Goal: Transaction & Acquisition: Obtain resource

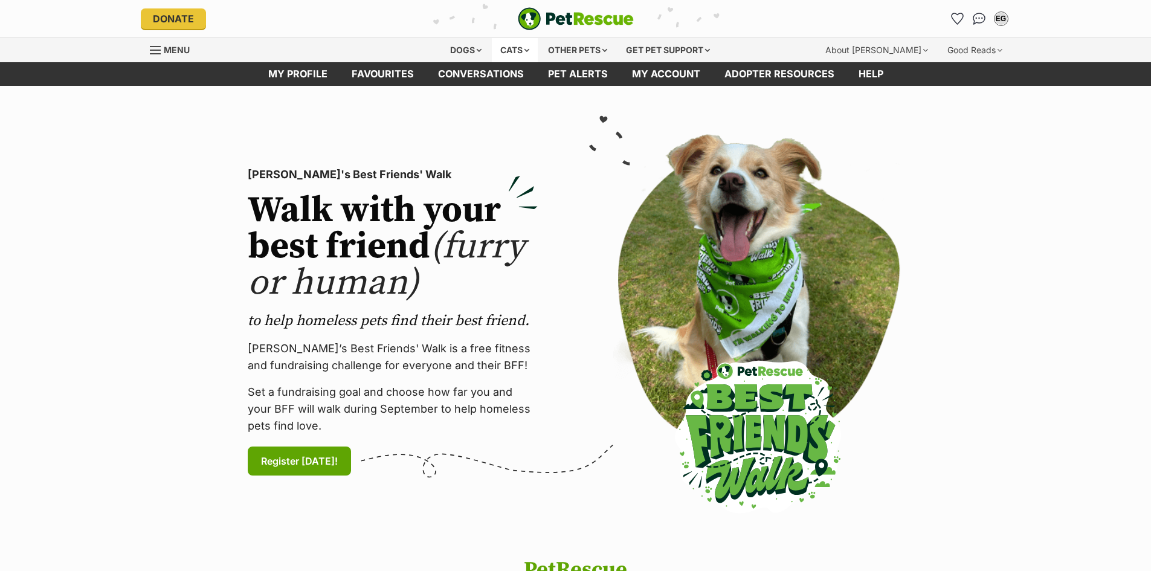
click at [513, 45] on div "Cats" at bounding box center [515, 50] width 46 height 24
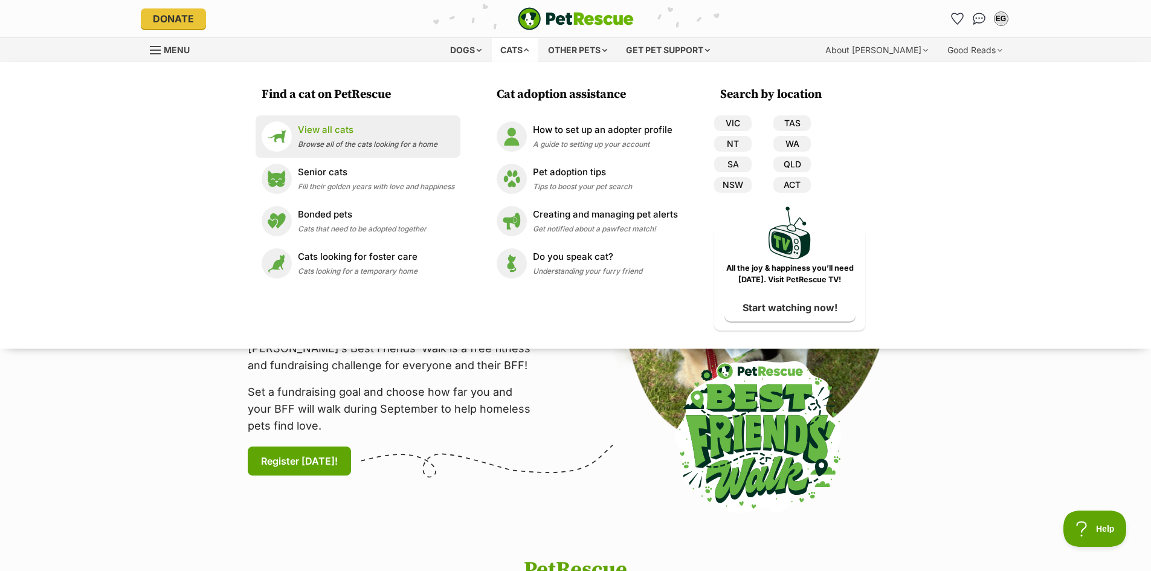
click at [329, 140] on span "Browse all of the cats looking for a home" at bounding box center [368, 144] width 140 height 9
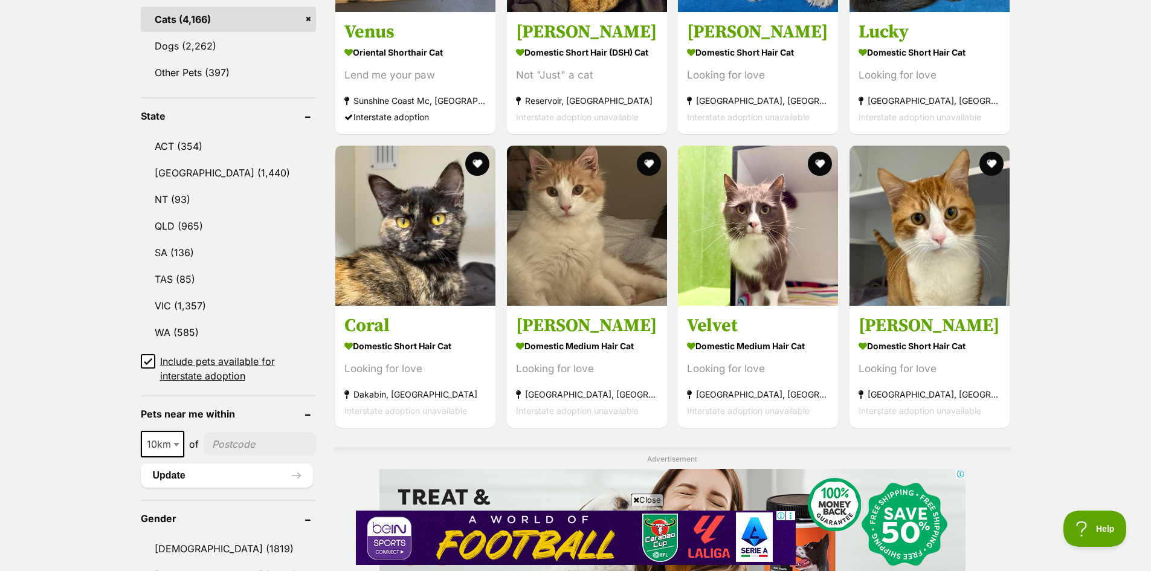
scroll to position [544, 0]
click at [167, 295] on link "VIC (1,357)" at bounding box center [229, 304] width 176 height 25
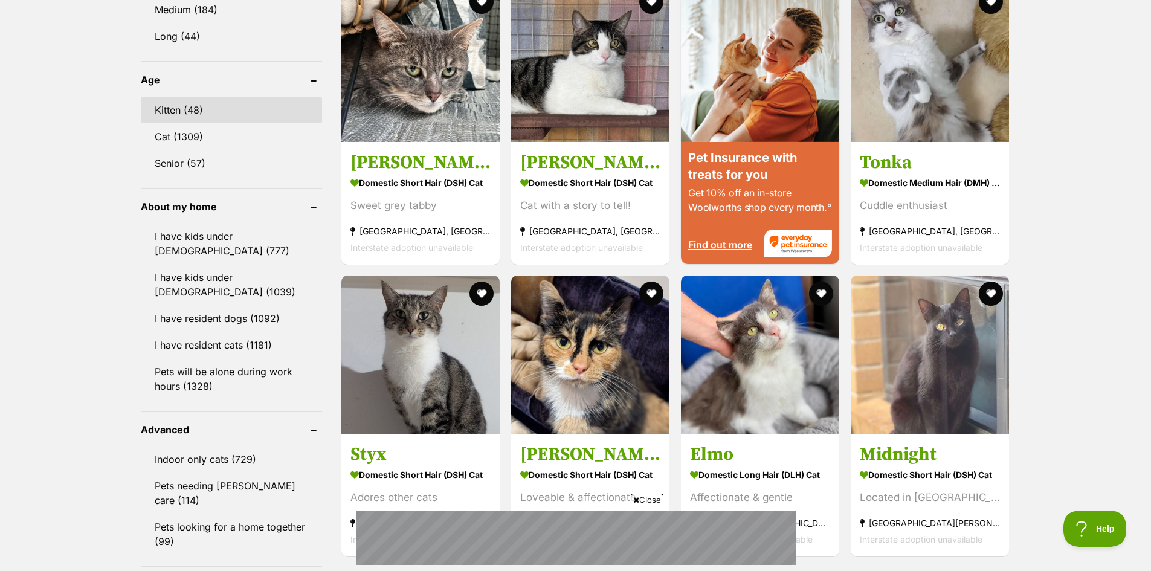
click at [164, 101] on link "Kitten (48)" at bounding box center [231, 109] width 181 height 25
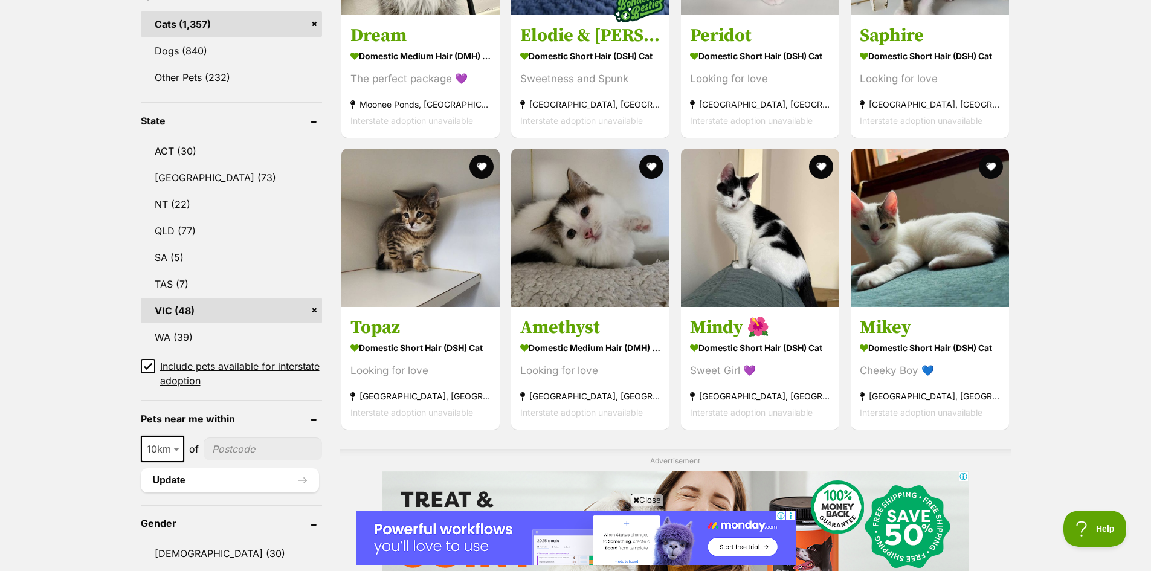
scroll to position [544, 0]
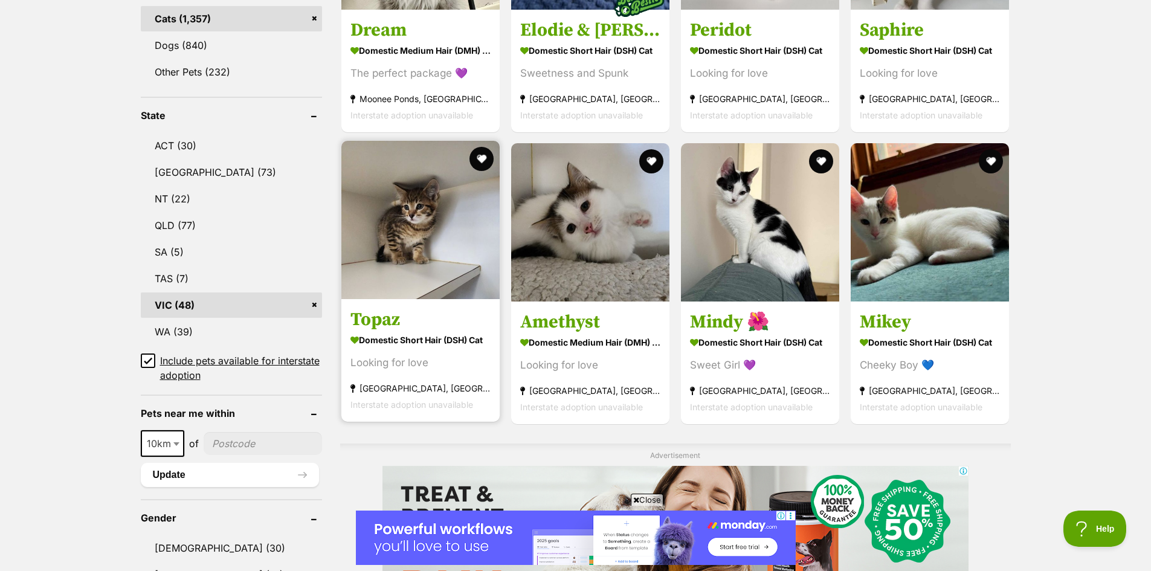
click at [402, 330] on link "Topaz Domestic Short Hair (DSH) Cat Looking for love Keysborough, VIC Interstat…" at bounding box center [420, 360] width 158 height 123
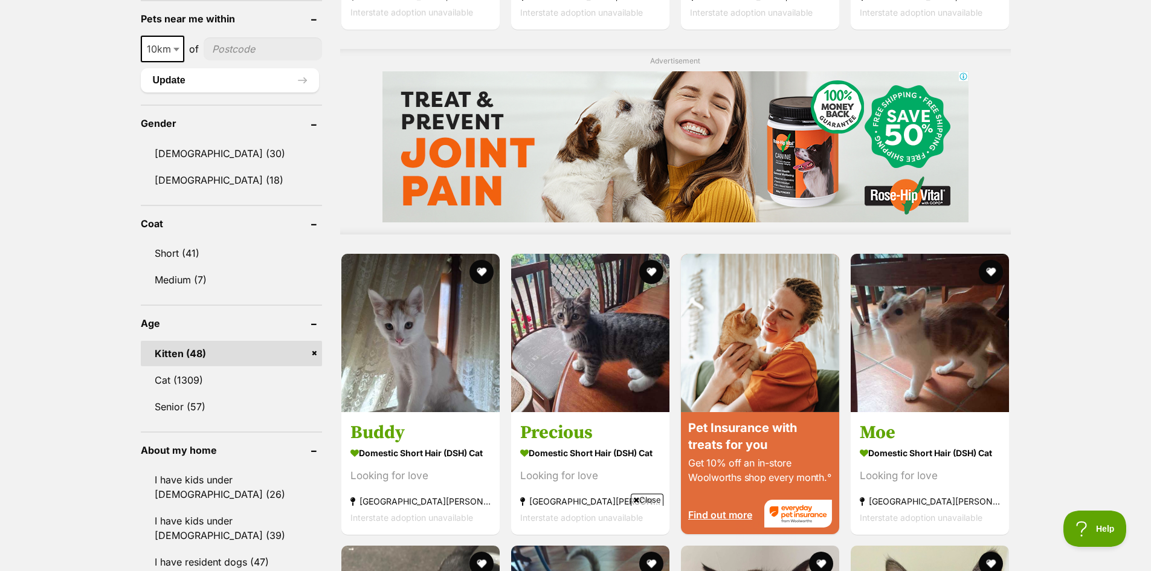
scroll to position [1027, 0]
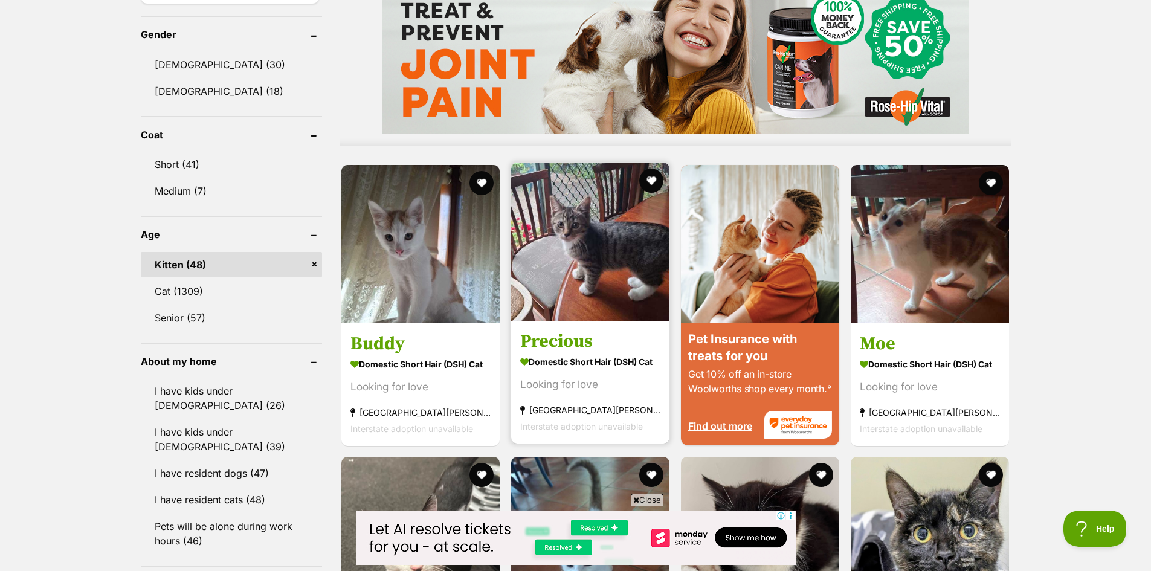
click at [593, 309] on img at bounding box center [590, 241] width 158 height 158
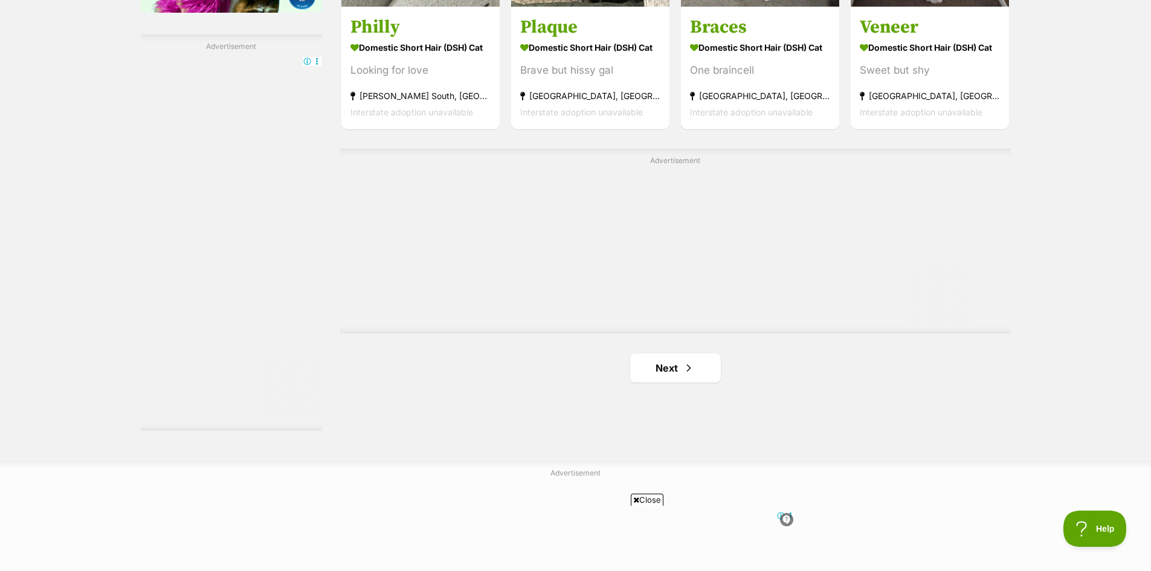
scroll to position [2235, 0]
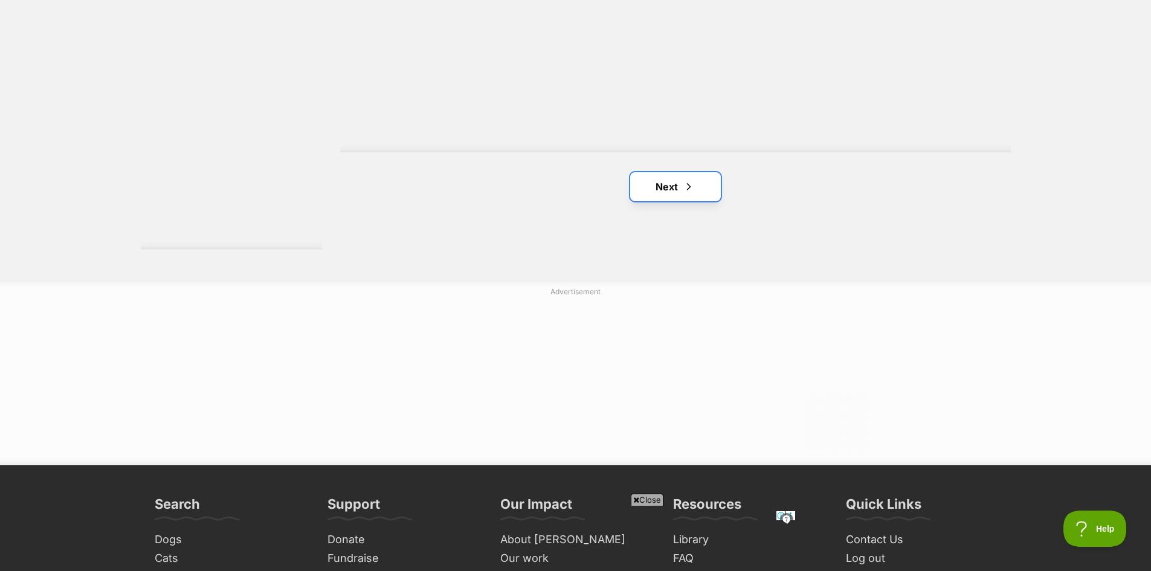
click at [658, 188] on link "Next" at bounding box center [675, 186] width 91 height 29
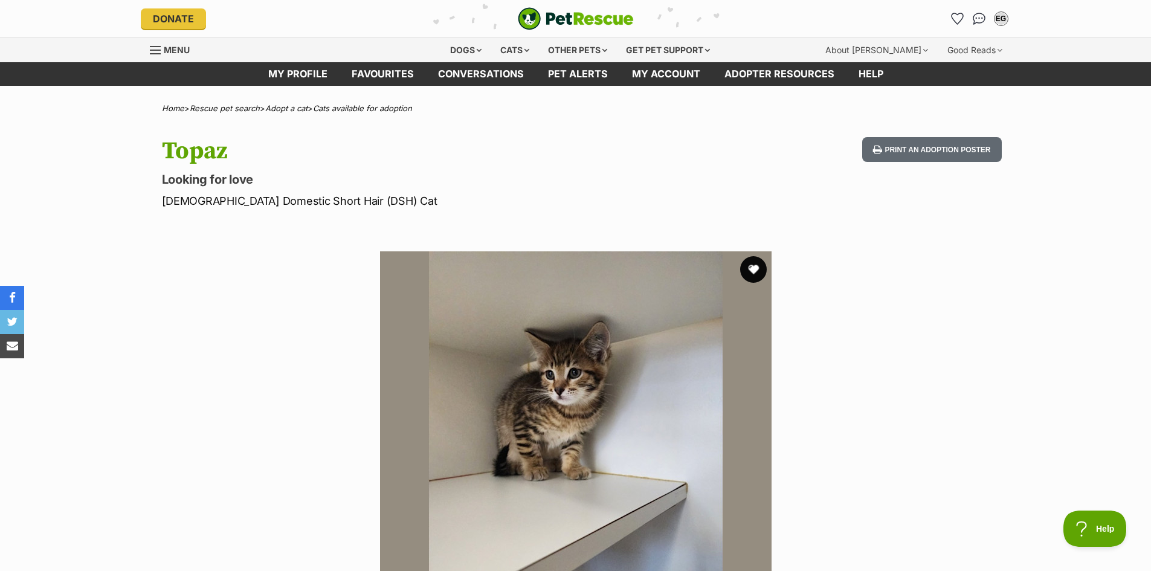
click at [757, 267] on button "favourite" at bounding box center [753, 269] width 27 height 27
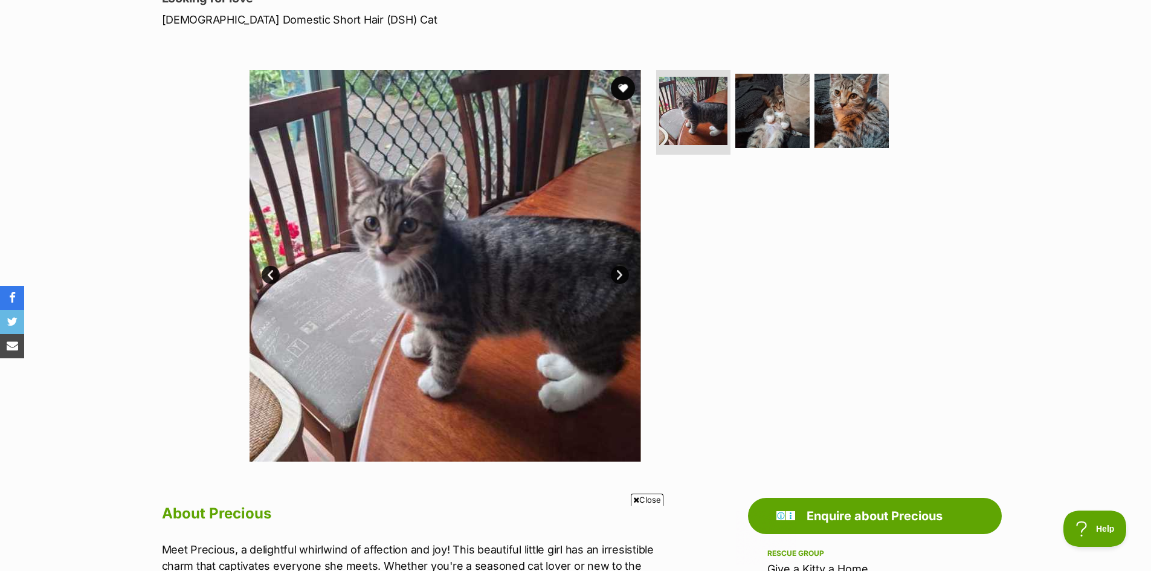
scroll to position [60, 0]
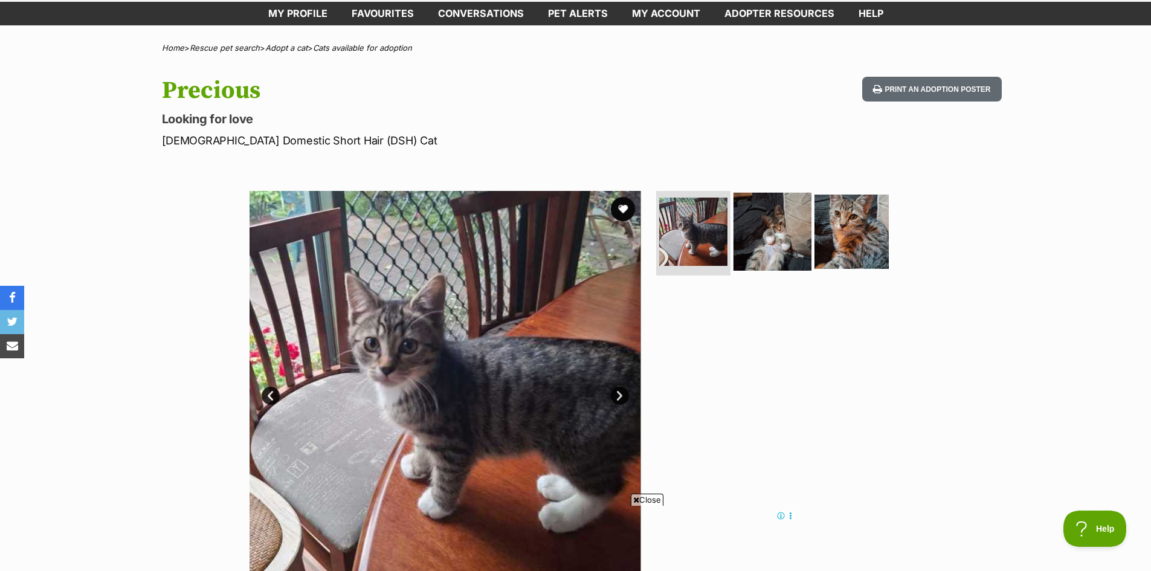
click at [768, 211] on img at bounding box center [772, 232] width 78 height 78
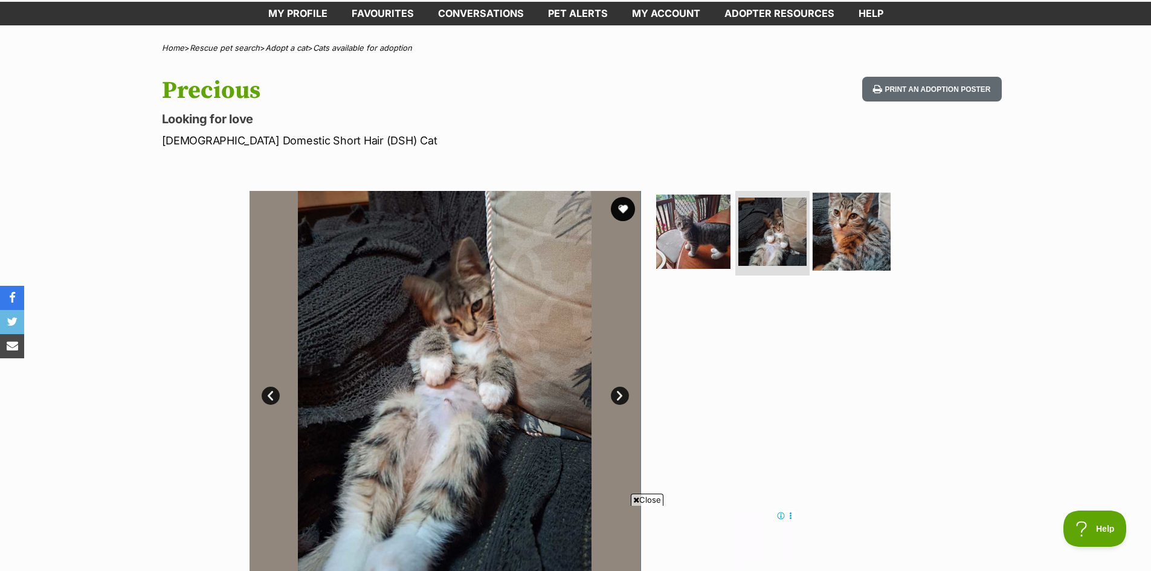
click at [841, 228] on img at bounding box center [851, 232] width 78 height 78
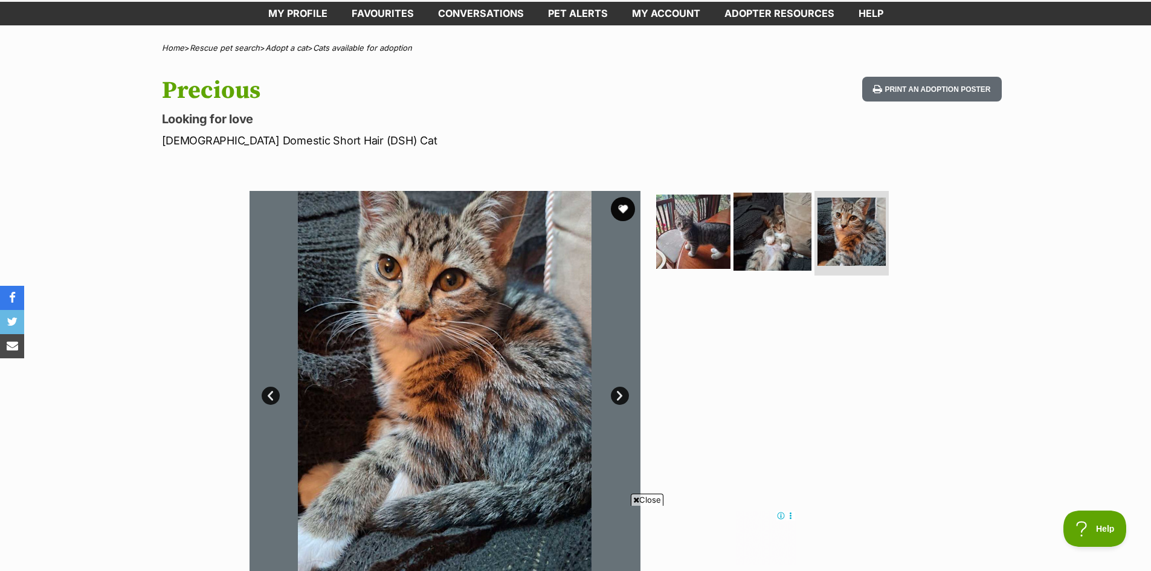
click at [776, 227] on img at bounding box center [772, 232] width 78 height 78
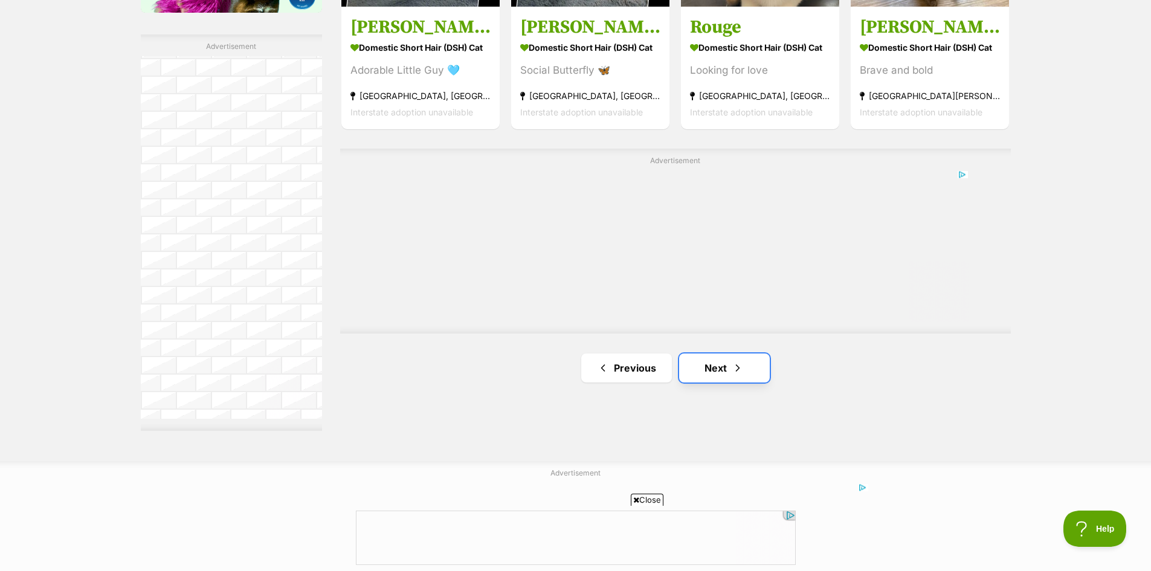
click at [738, 370] on span "Next page" at bounding box center [738, 368] width 12 height 14
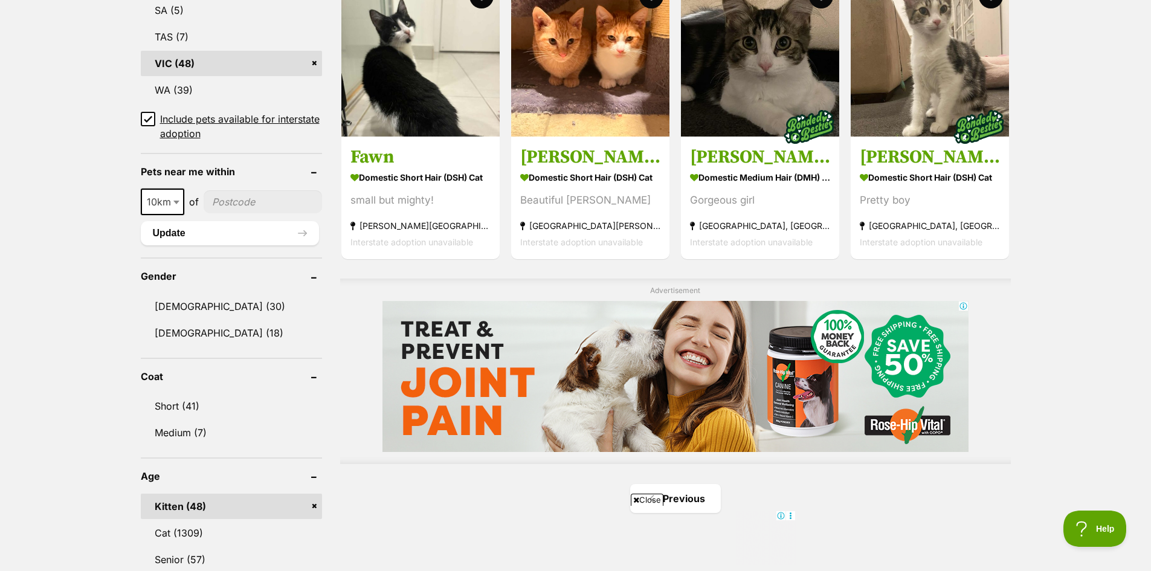
scroll to position [967, 0]
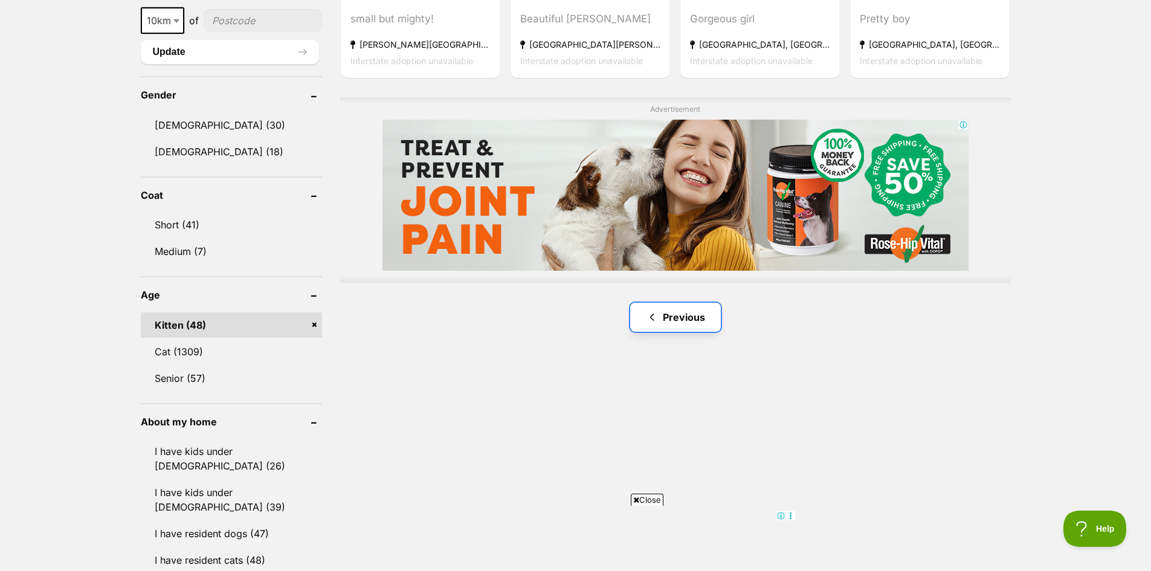
click at [669, 320] on link "Previous" at bounding box center [675, 317] width 91 height 29
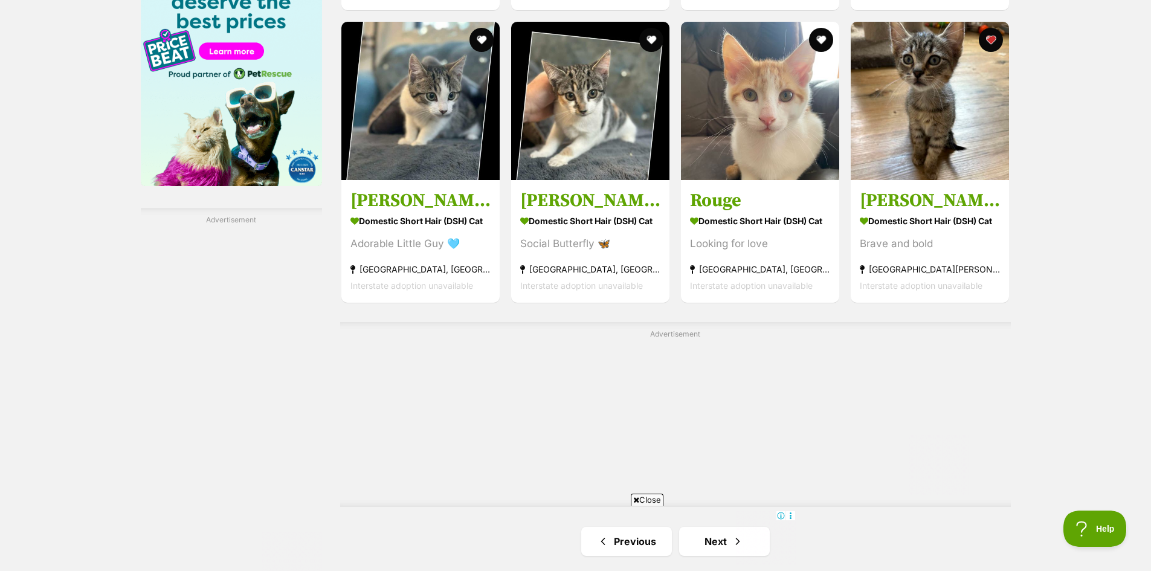
scroll to position [1993, 0]
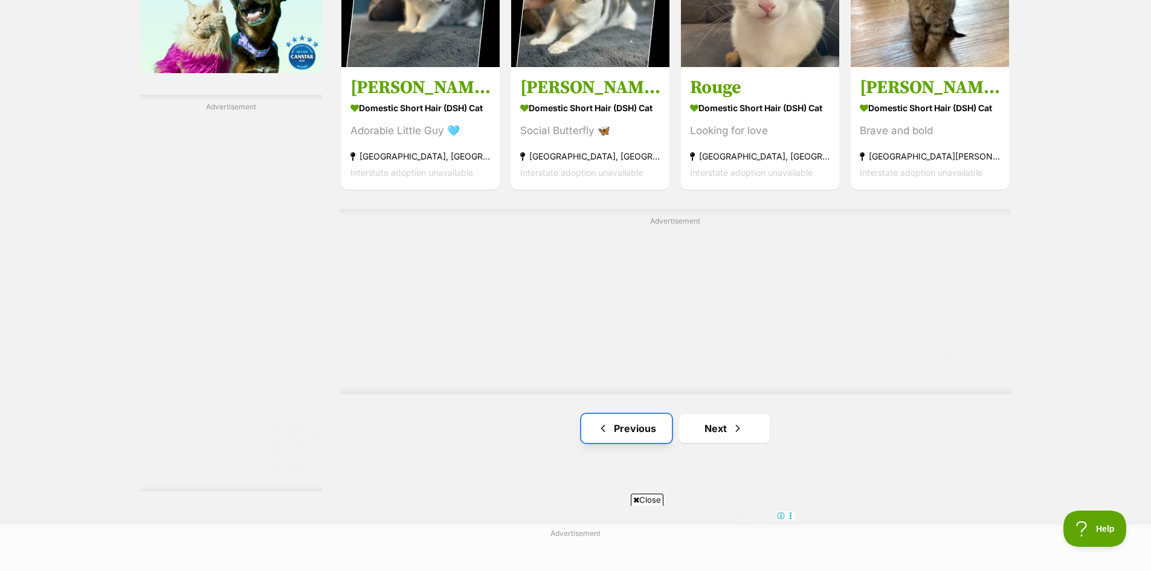
click at [608, 427] on span "Previous page" at bounding box center [603, 428] width 12 height 14
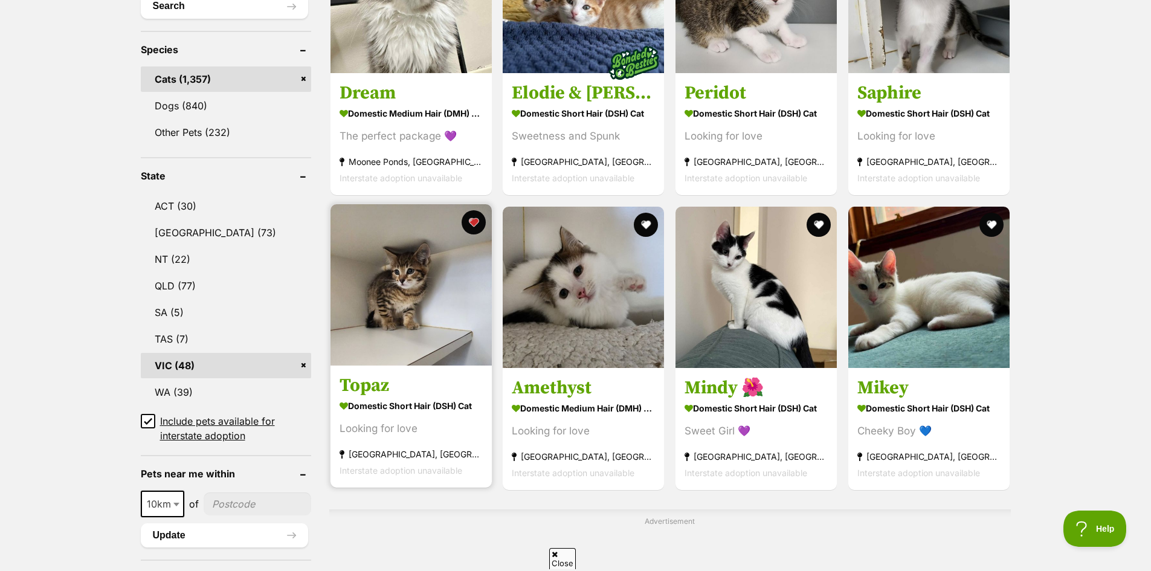
click at [417, 390] on h3 "Topaz" at bounding box center [410, 385] width 143 height 23
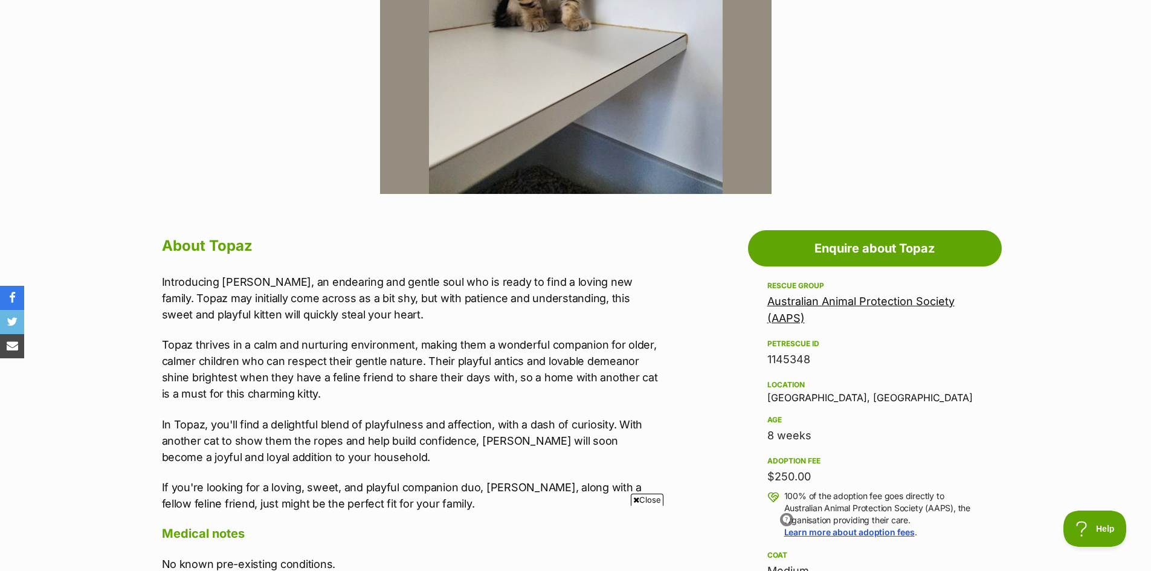
scroll to position [423, 0]
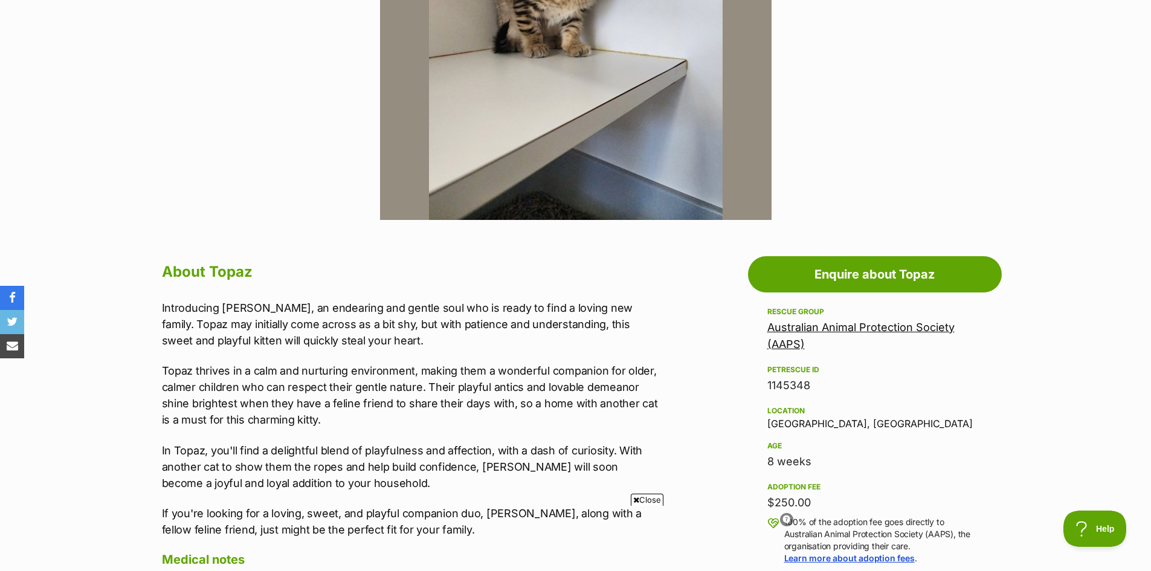
click at [835, 327] on link "Australian Animal Protection Society (AAPS)" at bounding box center [860, 336] width 187 height 30
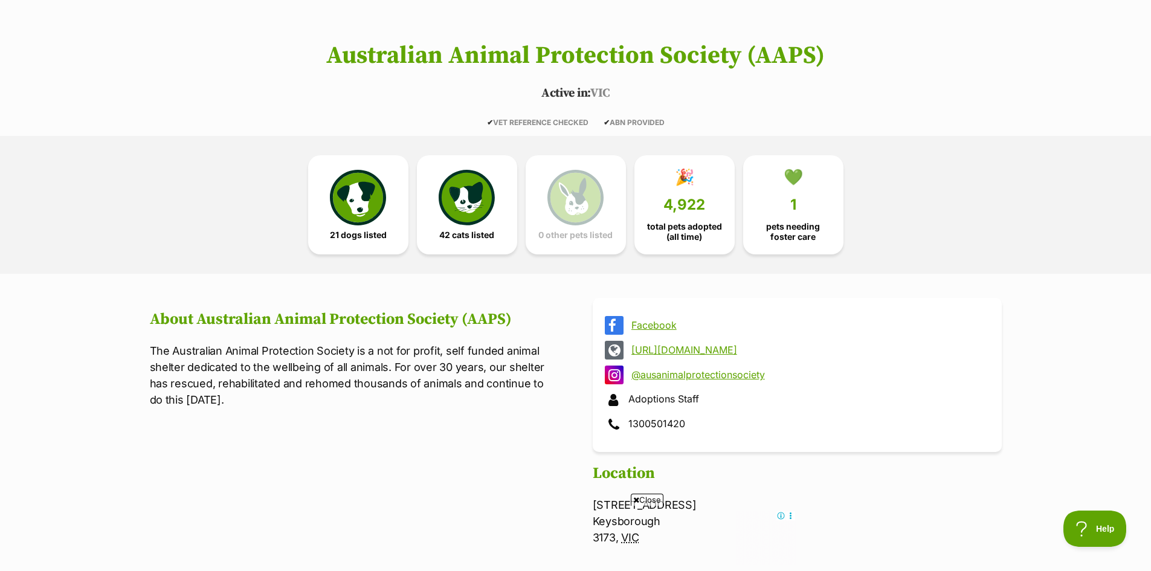
click at [667, 349] on link "[URL][DOMAIN_NAME]" at bounding box center [807, 349] width 353 height 11
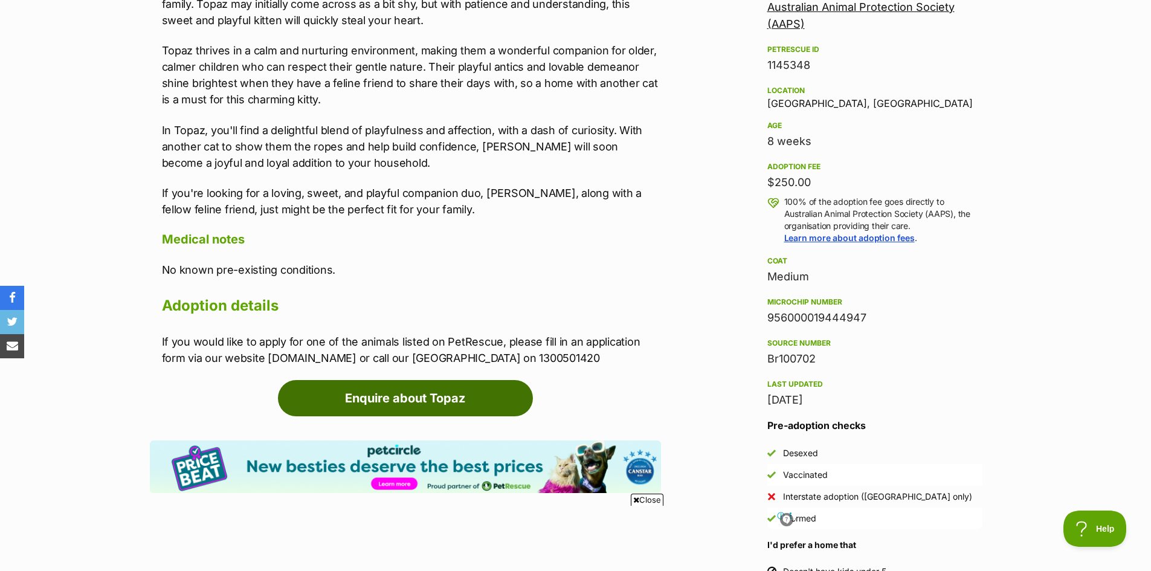
click at [408, 396] on link "Enquire about Topaz" at bounding box center [405, 398] width 255 height 36
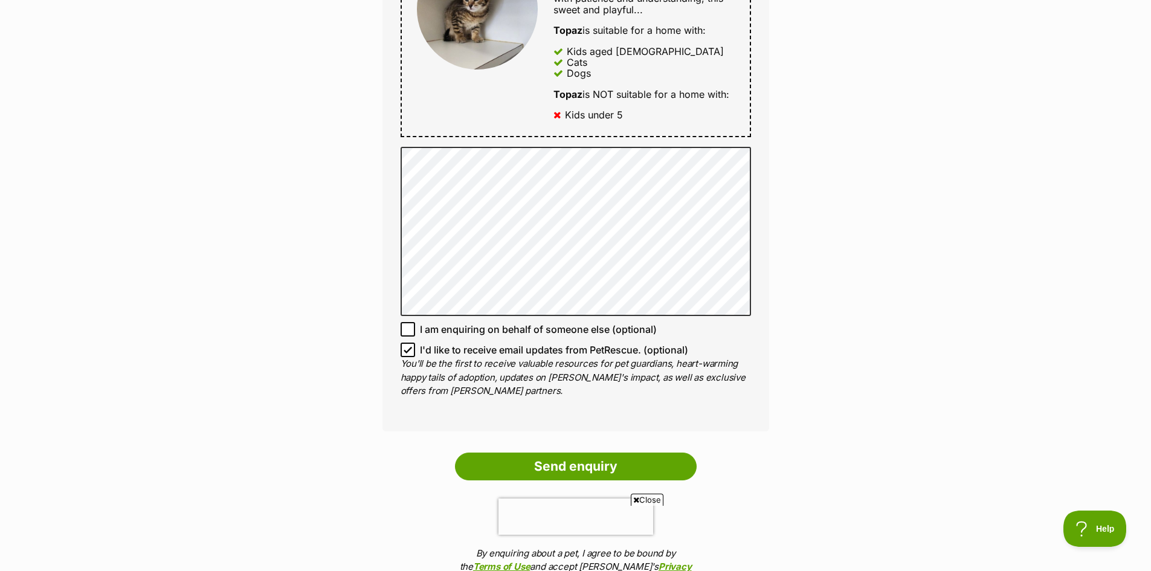
click at [406, 350] on icon at bounding box center [408, 350] width 8 height 8
click at [406, 350] on input "I'd like to receive email updates from PetRescue. (optional)" at bounding box center [408, 350] width 14 height 14
checkbox input "false"
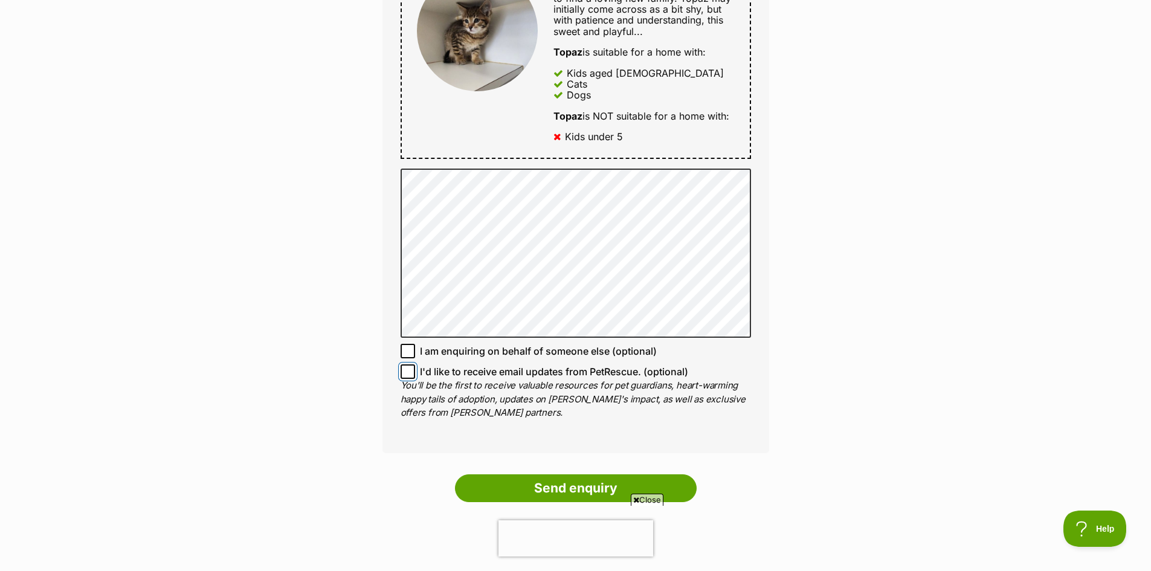
scroll to position [725, 0]
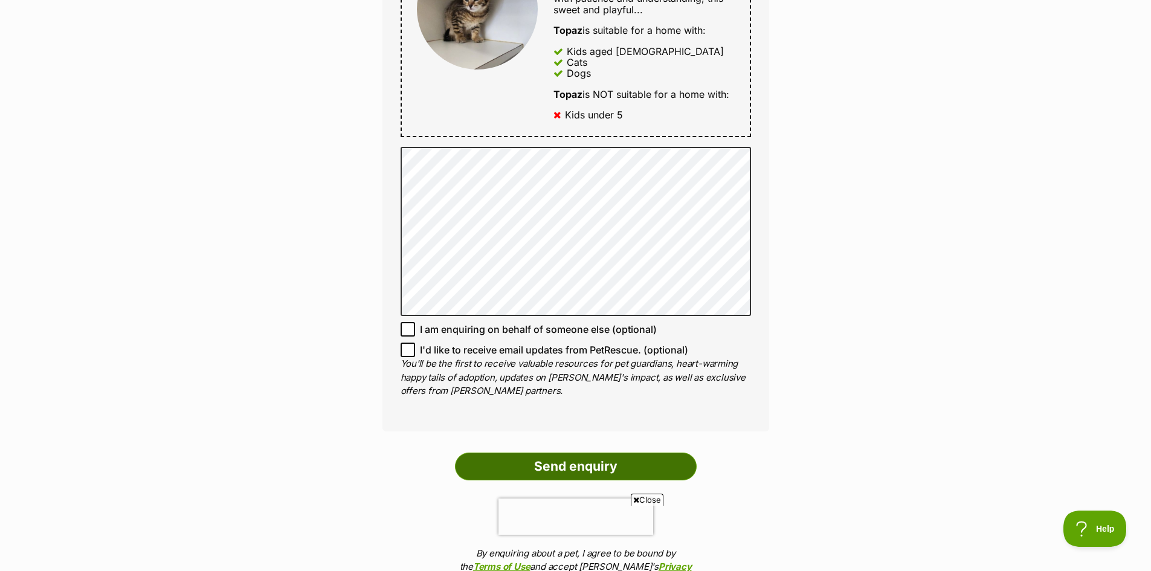
click at [560, 463] on input "Send enquiry" at bounding box center [576, 466] width 242 height 28
